Goal: Task Accomplishment & Management: Use online tool/utility

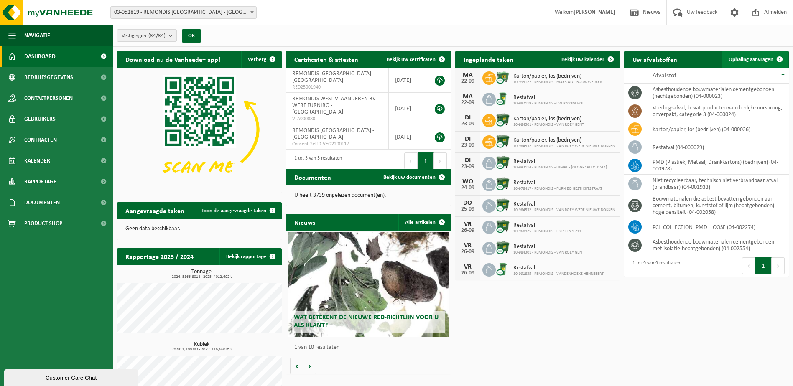
click at [747, 60] on span "Ophaling aanvragen" at bounding box center [750, 59] width 45 height 5
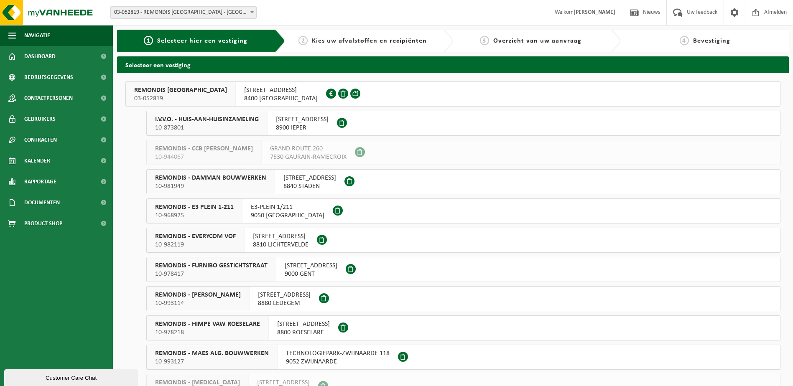
click at [155, 89] on span "REMONDIS WEST-VLAANDEREN" at bounding box center [180, 90] width 93 height 8
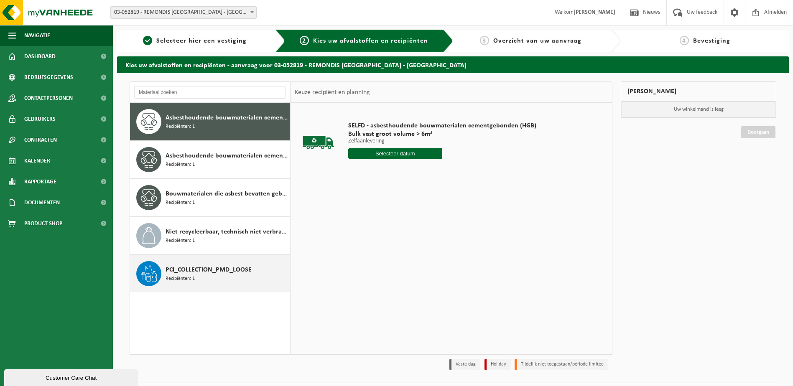
click at [198, 272] on span "PCI_COLLECTION_PMD_LOOSE" at bounding box center [208, 270] width 86 height 10
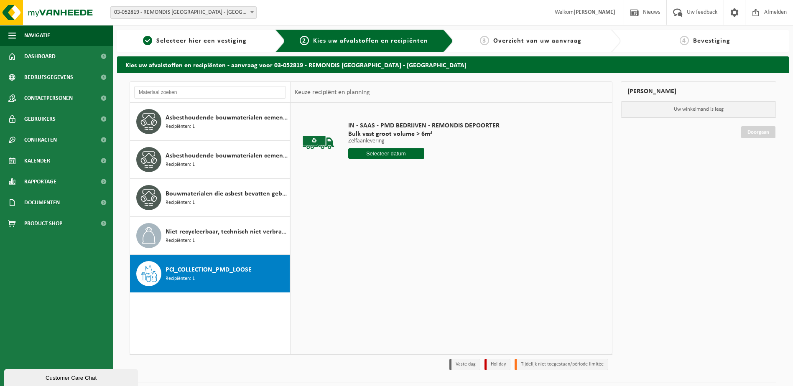
click at [393, 156] on input "text" at bounding box center [386, 153] width 76 height 10
click at [376, 241] on div "23" at bounding box center [370, 240] width 15 height 13
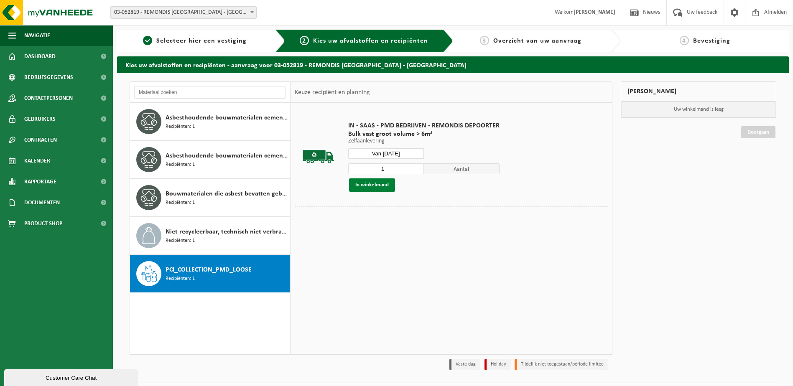
click at [369, 189] on button "In winkelmand" at bounding box center [372, 184] width 46 height 13
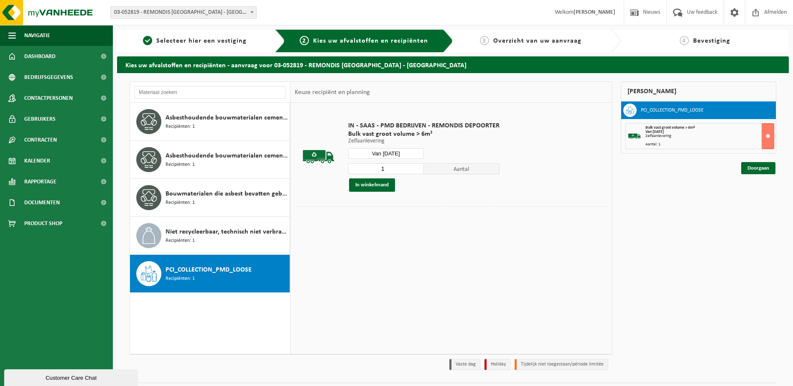
click at [409, 155] on input "Van 2025-09-23" at bounding box center [386, 153] width 76 height 10
click at [404, 240] on div "25" at bounding box center [399, 240] width 15 height 13
type input "Van 2025-09-25"
click at [376, 185] on button "In winkelmand" at bounding box center [372, 184] width 46 height 13
click at [755, 199] on link "Doorgaan" at bounding box center [758, 198] width 34 height 12
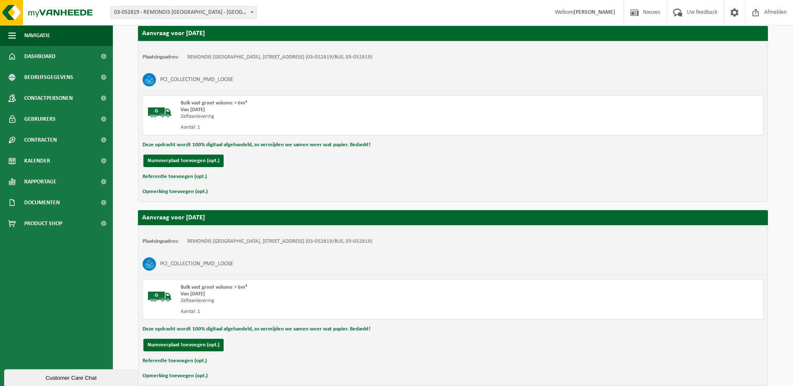
scroll to position [199, 0]
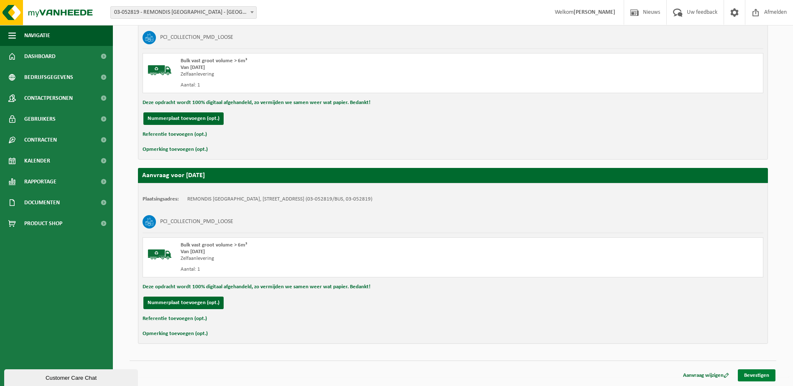
click at [760, 374] on link "Bevestigen" at bounding box center [756, 375] width 38 height 12
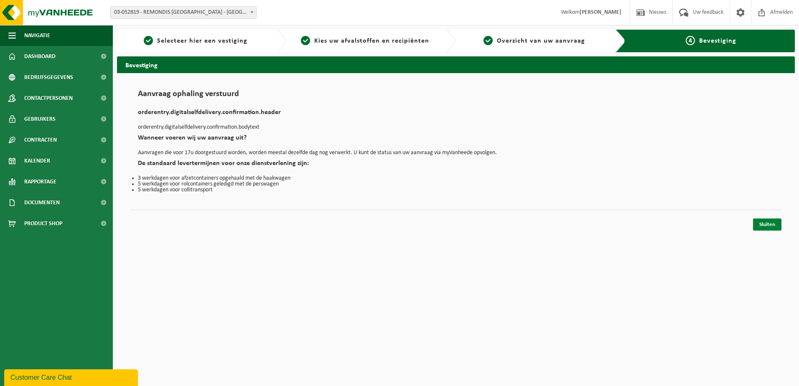
click at [770, 226] on link "Sluiten" at bounding box center [767, 225] width 28 height 12
